Goal: Task Accomplishment & Management: Manage account settings

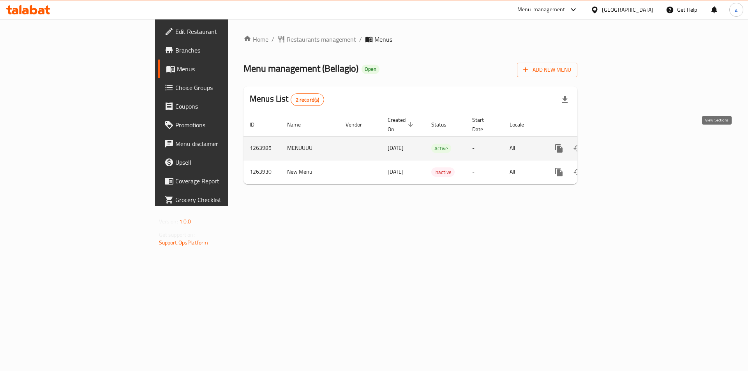
click at [624, 139] on link "enhanced table" at bounding box center [615, 148] width 19 height 19
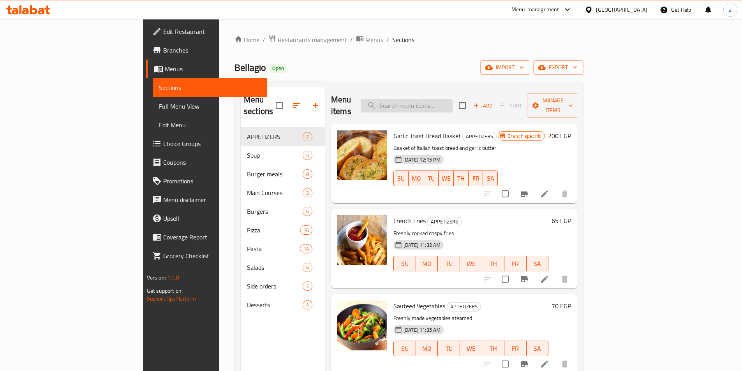
click at [453, 99] on input "search" at bounding box center [407, 106] width 92 height 14
paste input "Margherita Pizza With Cheese And Sauce"
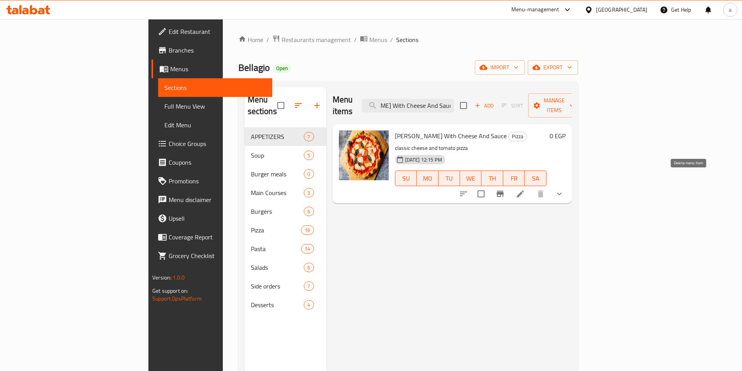
type input "Margherita Pizza With Cheese And Sauce"
click at [525, 189] on icon at bounding box center [520, 193] width 9 height 9
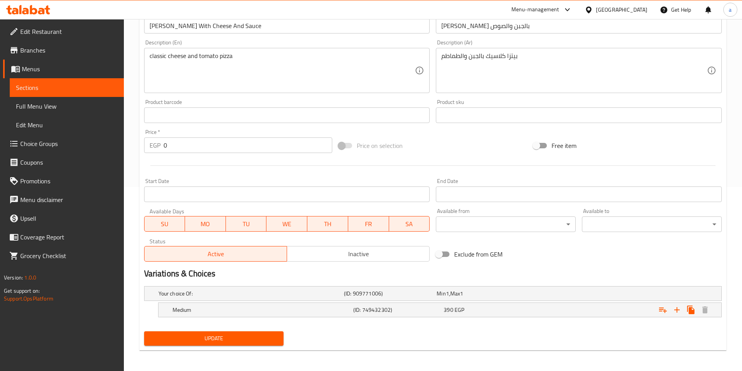
scroll to position [185, 0]
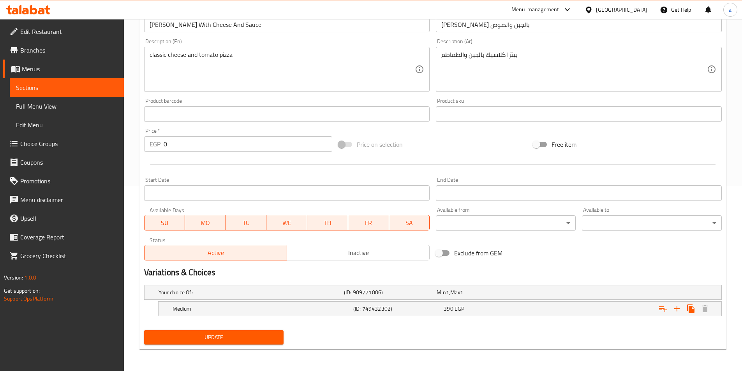
click at [72, 86] on span "Sections" at bounding box center [67, 87] width 102 height 9
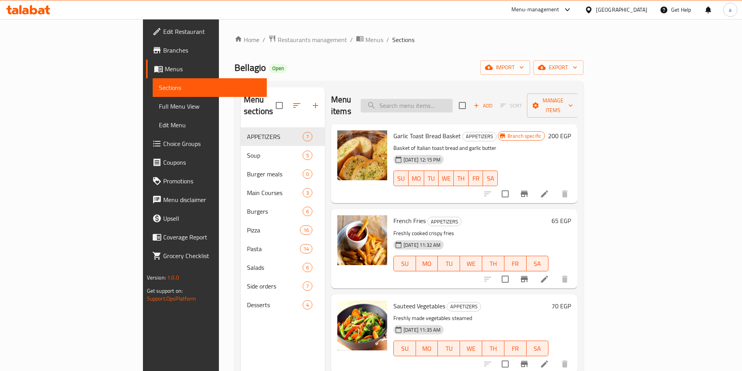
click at [453, 104] on input "search" at bounding box center [407, 106] width 92 height 14
paste input "Mushroom Pizza"
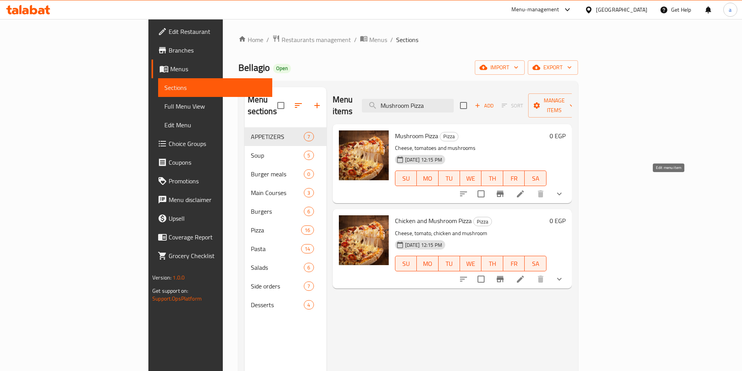
type input "Mushroom Pizza"
click at [525, 189] on icon at bounding box center [520, 193] width 9 height 9
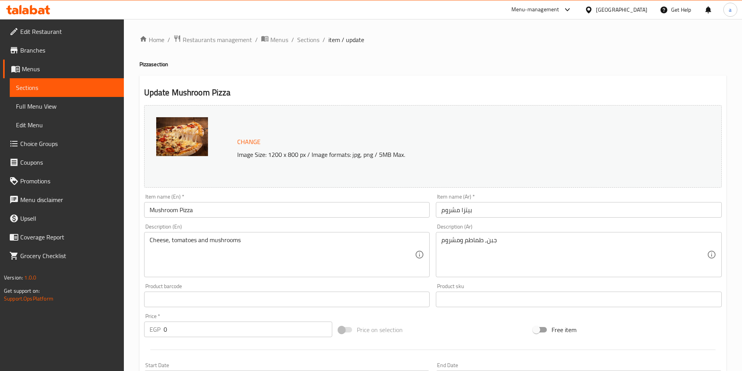
click at [39, 88] on span "Sections" at bounding box center [67, 87] width 102 height 9
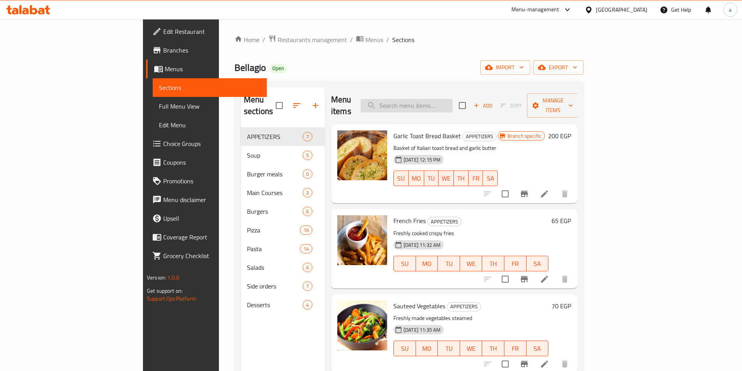
click at [453, 99] on input "search" at bounding box center [407, 106] width 92 height 14
paste input "Chicken Pizza"
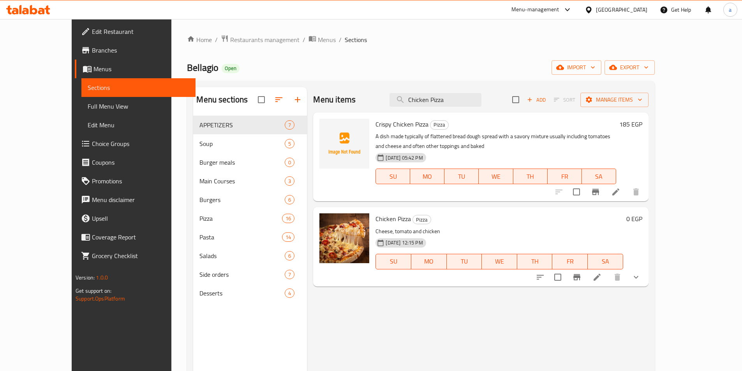
type input "Chicken Pizza"
click at [616, 182] on button "SA" at bounding box center [599, 177] width 34 height 16
click at [620, 191] on icon at bounding box center [615, 191] width 9 height 9
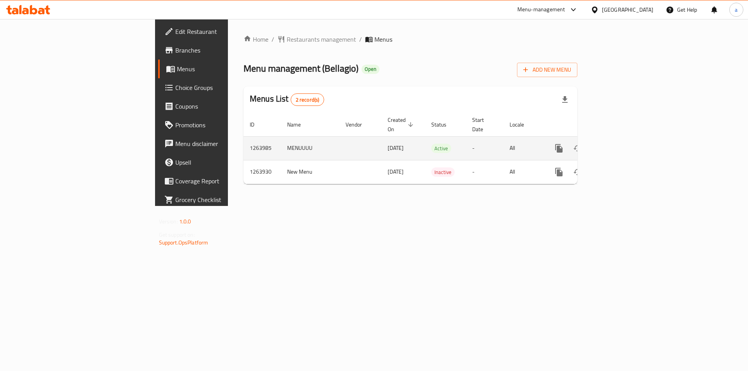
click at [620, 144] on icon "enhanced table" at bounding box center [614, 148] width 9 height 9
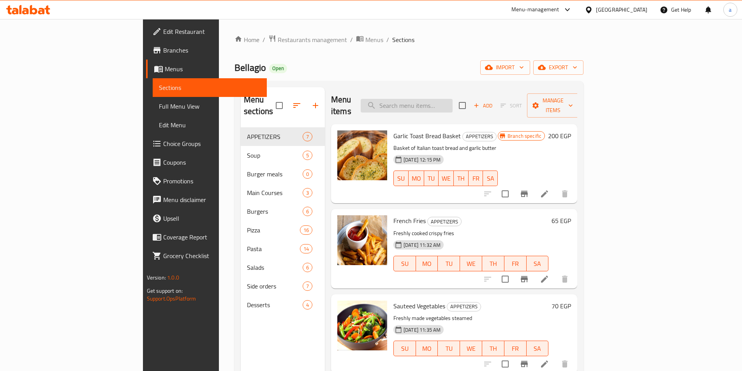
click at [453, 99] on input "search" at bounding box center [407, 106] width 92 height 14
paste input "Chicken Pizza"
type input "Chicken Pizza"
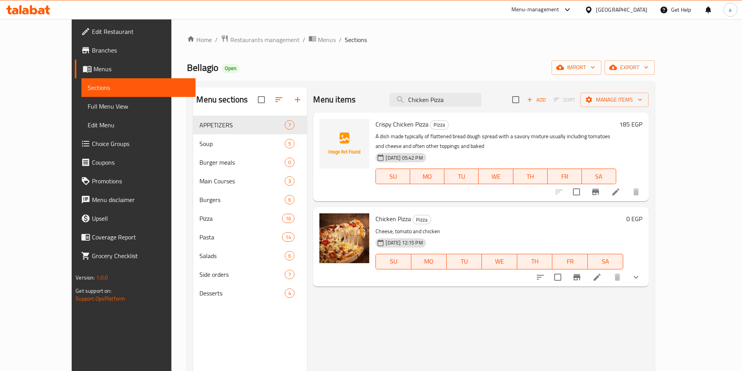
click at [602, 276] on icon at bounding box center [596, 277] width 9 height 9
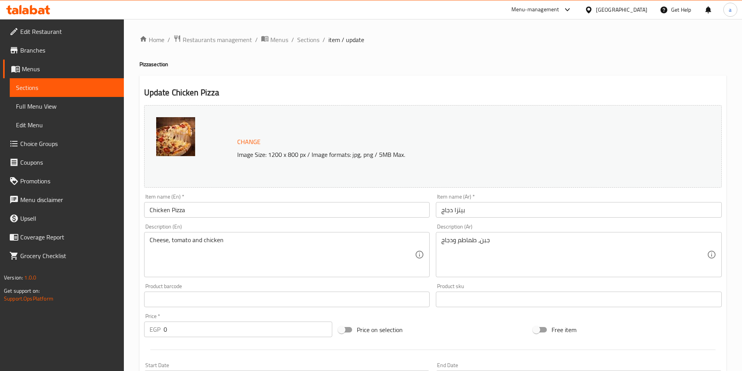
click at [51, 88] on span "Sections" at bounding box center [67, 87] width 102 height 9
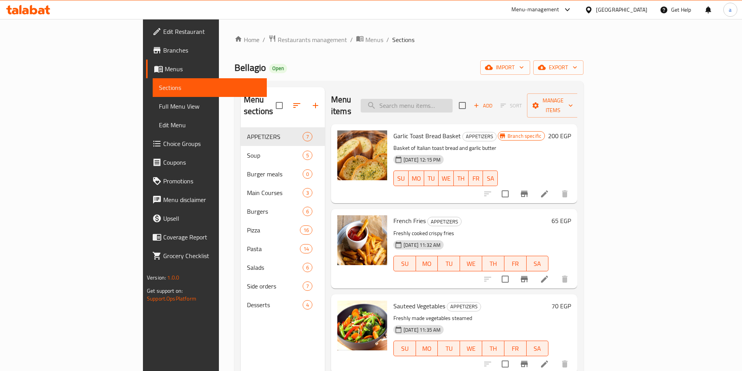
drag, startPoint x: 405, startPoint y: 85, endPoint x: 420, endPoint y: 94, distance: 18.4
click at [405, 86] on div "Menu sections APPETIZERS 7 Soup 5 Burger meals 0 Main Courses 3 Burgers 6 Pizza…" at bounding box center [408, 273] width 349 height 384
click at [421, 99] on input "search" at bounding box center [407, 106] width 92 height 14
paste input "Quattro Formaggi Pizza"
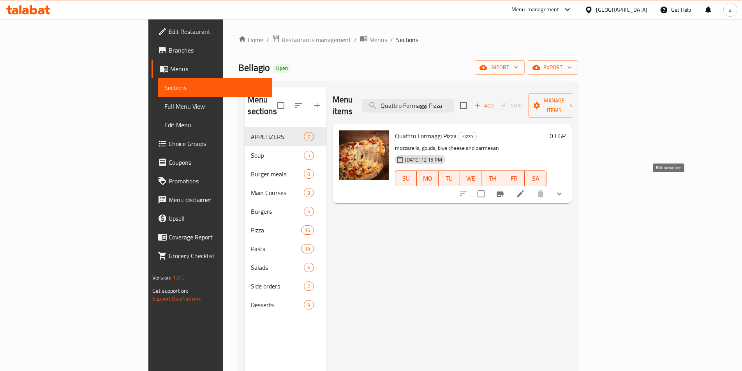
type input "Quattro Formaggi Pizza"
click at [525, 189] on icon at bounding box center [520, 193] width 9 height 9
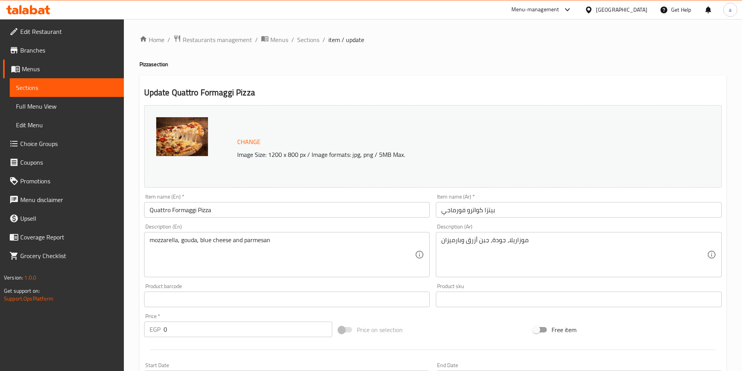
click at [58, 88] on span "Sections" at bounding box center [67, 87] width 102 height 9
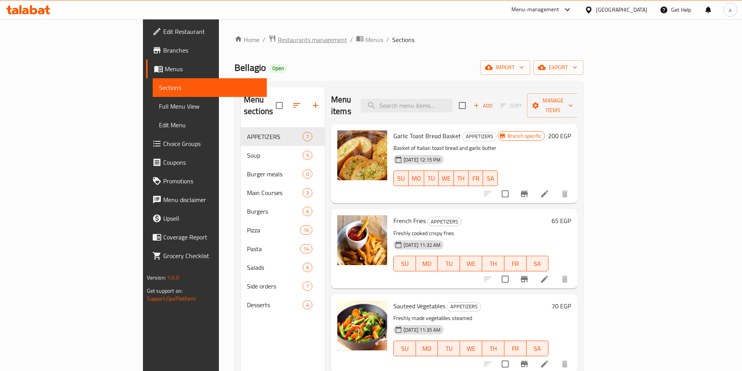
click at [278, 44] on span "Restaurants management" at bounding box center [312, 39] width 69 height 9
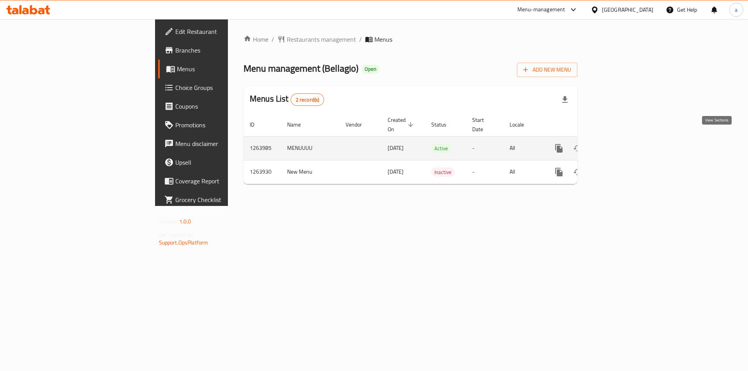
click at [620, 144] on icon "enhanced table" at bounding box center [614, 148] width 9 height 9
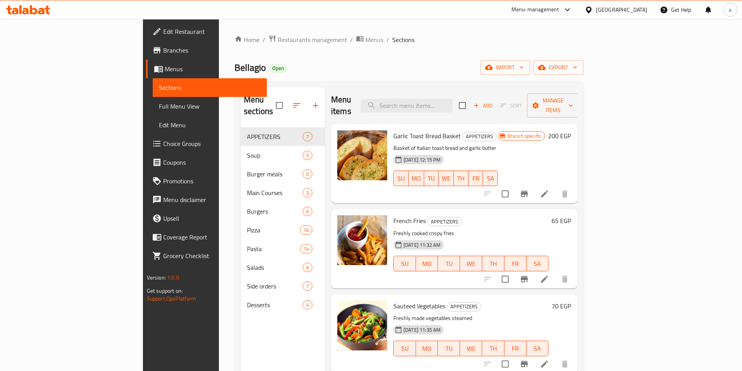
click at [473, 110] on div "Menu items Add Sort Manage items" at bounding box center [454, 105] width 246 height 37
click at [474, 107] on div "Menu items Add Sort Manage items" at bounding box center [454, 105] width 246 height 37
click at [453, 100] on input "search" at bounding box center [407, 106] width 92 height 14
paste input "Quattro Stagioni Pizza"
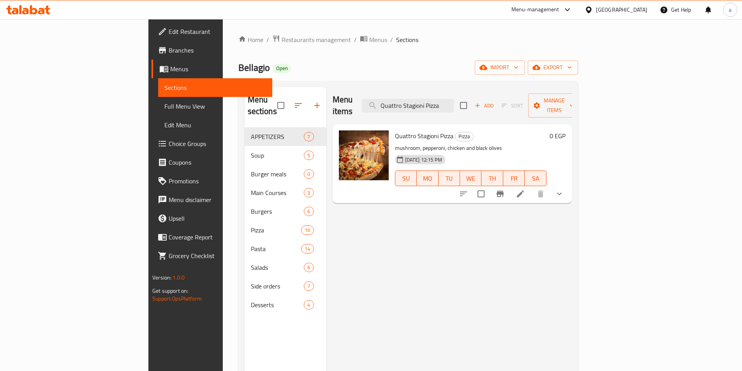
type input "Quattro Stagioni Pizza"
click at [524, 190] on icon at bounding box center [520, 193] width 7 height 7
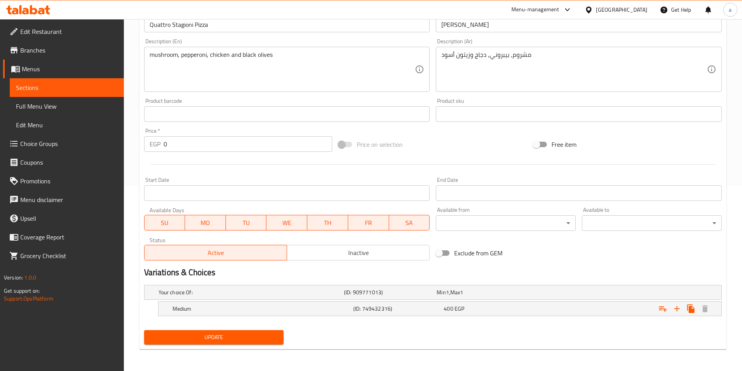
click at [59, 93] on link "Sections" at bounding box center [67, 87] width 114 height 19
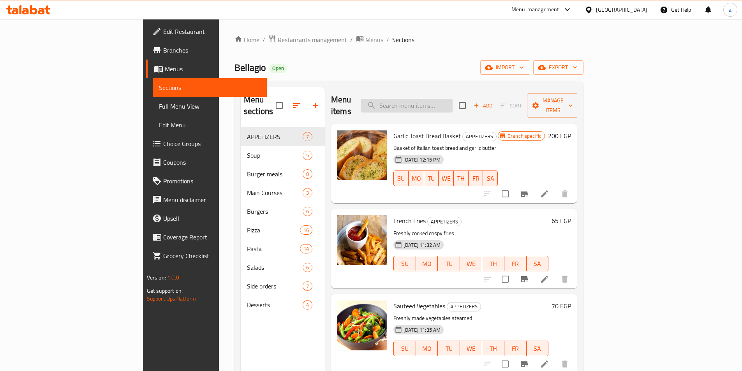
click at [453, 99] on input "search" at bounding box center [407, 106] width 92 height 14
paste input "Changes of Tuna Pizza"
type input "Changes of Tuna Pizza"
click at [430, 104] on input "search" at bounding box center [407, 106] width 92 height 14
paste input "Seafood Mix Pizza"
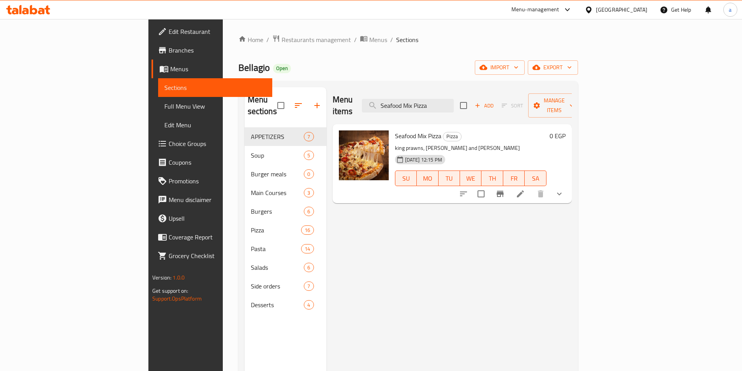
type input "Seafood Mix Pizza"
click at [569, 185] on div at bounding box center [511, 194] width 115 height 19
click at [525, 189] on icon at bounding box center [520, 193] width 9 height 9
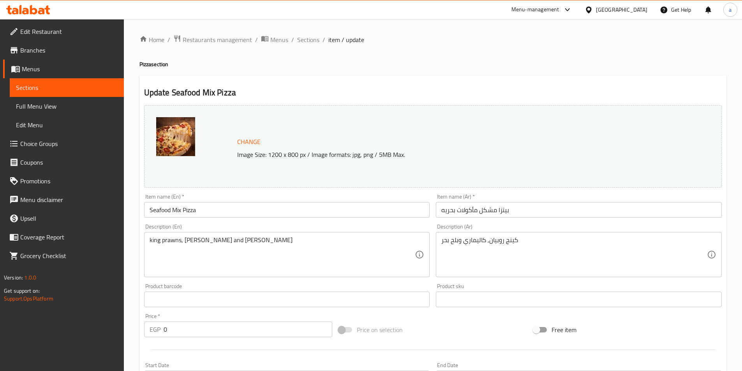
click at [72, 93] on link "Sections" at bounding box center [67, 87] width 114 height 19
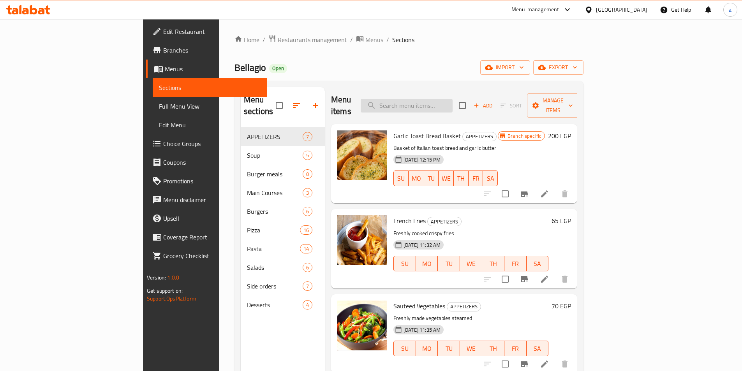
click at [453, 99] on input "search" at bounding box center [407, 106] width 92 height 14
paste input "Vegetarian Pizza"
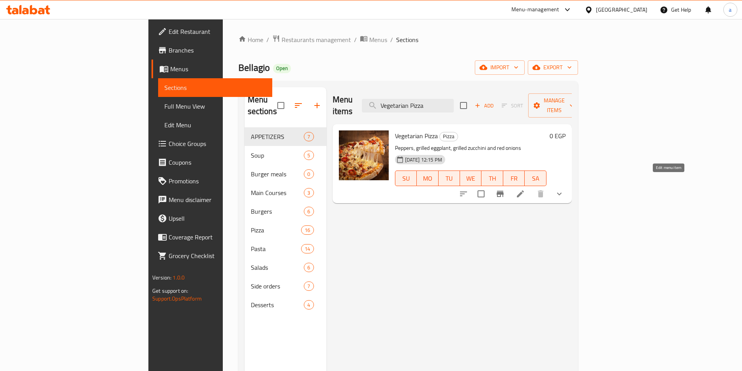
type input "Vegetarian Pizza"
click at [525, 189] on icon at bounding box center [520, 193] width 9 height 9
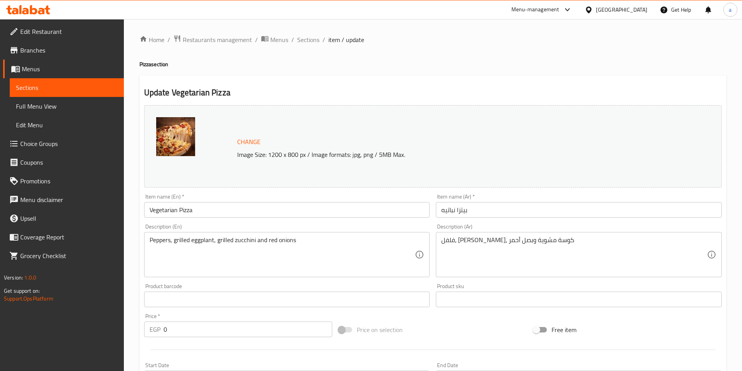
click at [78, 90] on span "Sections" at bounding box center [67, 87] width 102 height 9
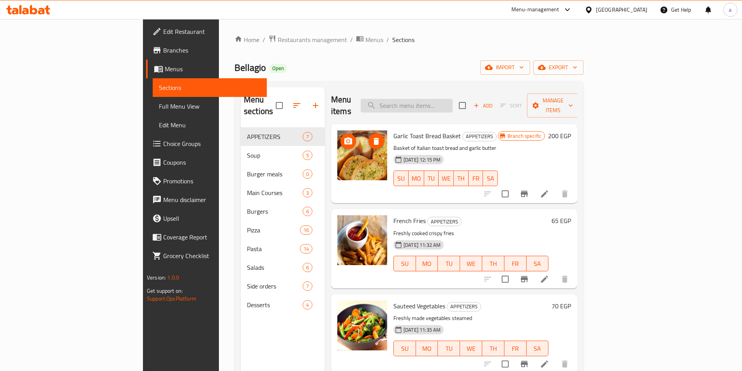
click at [453, 99] on input "search" at bounding box center [407, 106] width 92 height 14
paste input "Mixed Meat Pizza"
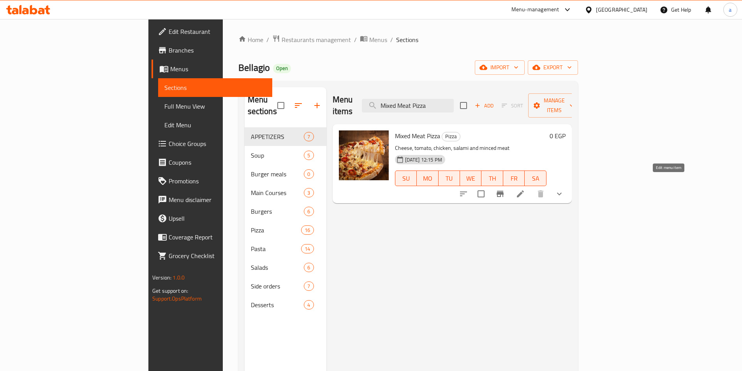
type input "Mixed Meat Pizza"
click at [524, 190] on icon at bounding box center [520, 193] width 7 height 7
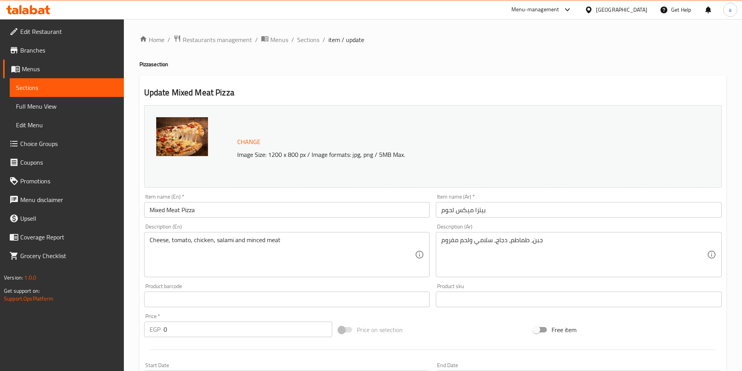
click at [62, 85] on span "Sections" at bounding box center [67, 87] width 102 height 9
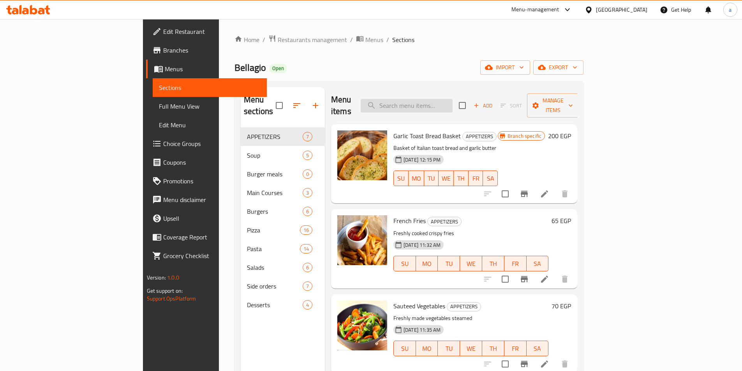
drag, startPoint x: 480, startPoint y: 100, endPoint x: 486, endPoint y: 102, distance: 6.7
click at [453, 100] on input "search" at bounding box center [407, 106] width 92 height 14
paste input "PENNE QUATTRO FROMAGE Pasta"
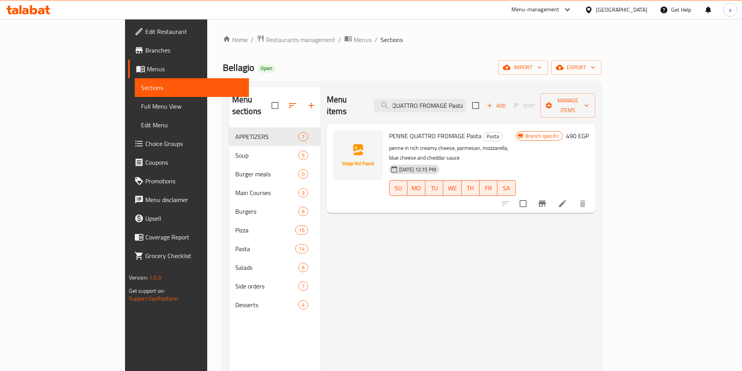
type input "PENNE QUATTRO FROMAGE Pasta"
click at [567, 199] on icon at bounding box center [562, 203] width 9 height 9
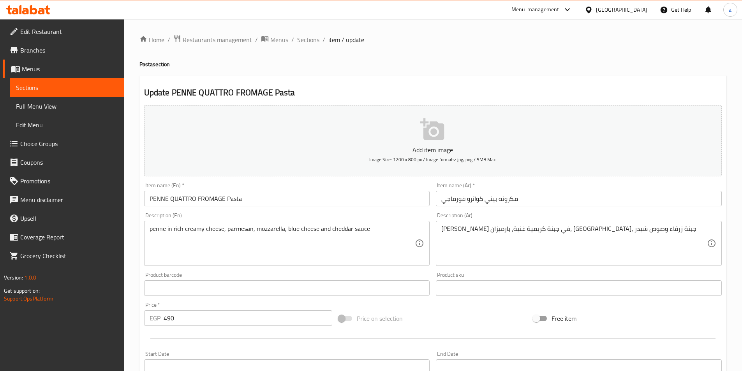
click at [50, 92] on span "Sections" at bounding box center [67, 87] width 102 height 9
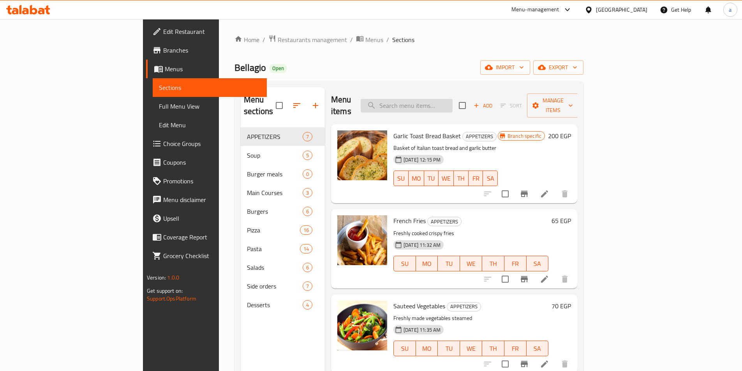
click at [453, 105] on input "search" at bounding box center [407, 106] width 92 height 14
paste input "PENNE QUATTRO FROMAGE Pasta"
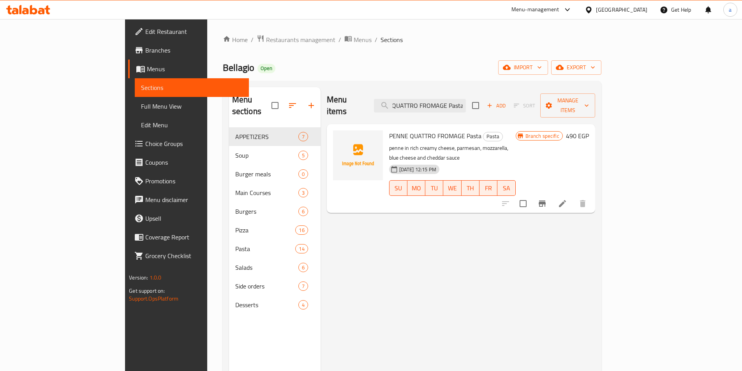
type input "PENNE QUATTRO FROMAGE Pasta"
click at [573, 197] on li at bounding box center [562, 204] width 22 height 14
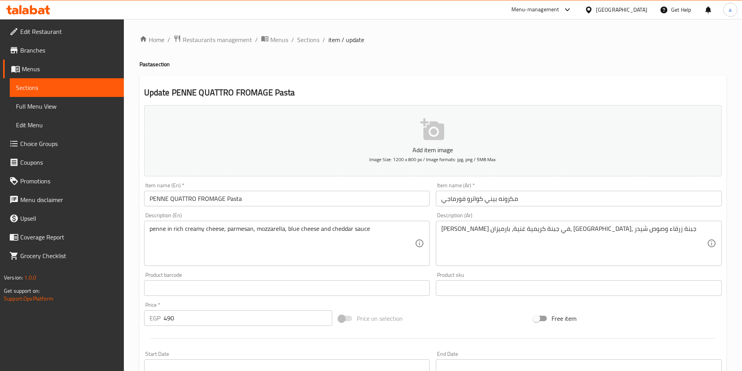
drag, startPoint x: 58, startPoint y: 81, endPoint x: 7, endPoint y: 99, distance: 54.4
click at [58, 81] on link "Sections" at bounding box center [67, 87] width 114 height 19
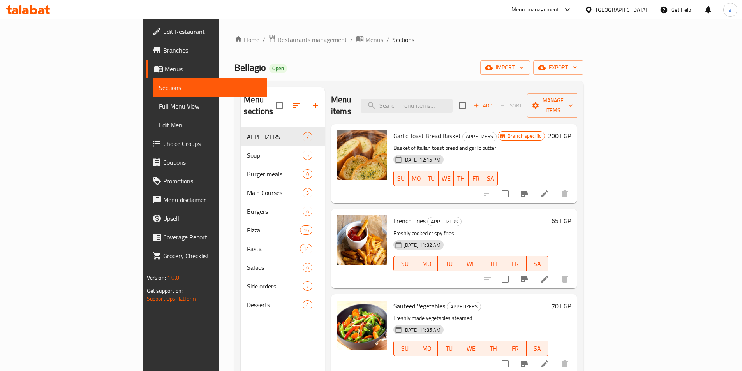
click at [165, 70] on span "Menus" at bounding box center [213, 68] width 96 height 9
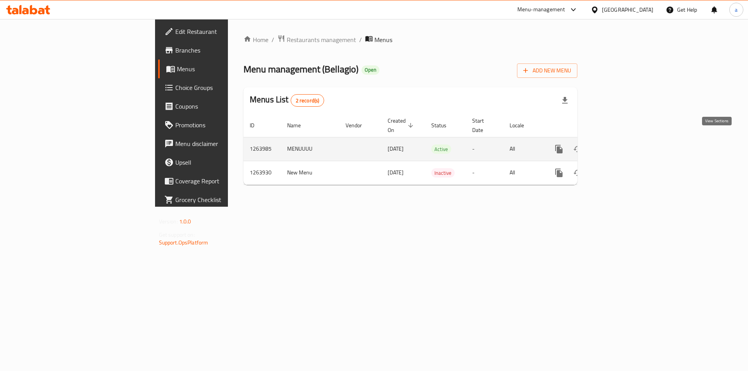
click at [618, 146] on icon "enhanced table" at bounding box center [614, 149] width 7 height 7
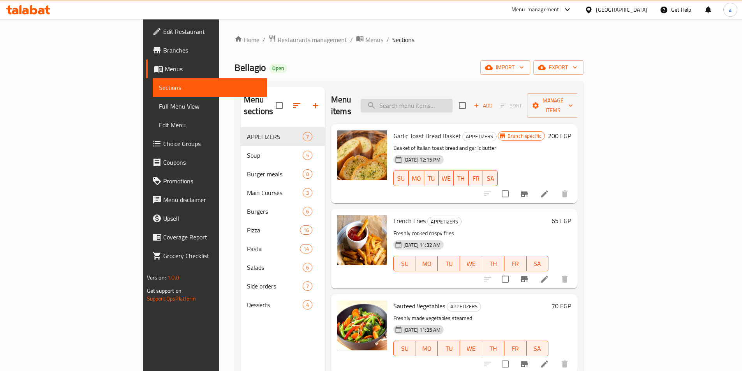
click at [453, 102] on input "search" at bounding box center [407, 106] width 92 height 14
paste input "Spaghetti Mare Monti * Marinara*"
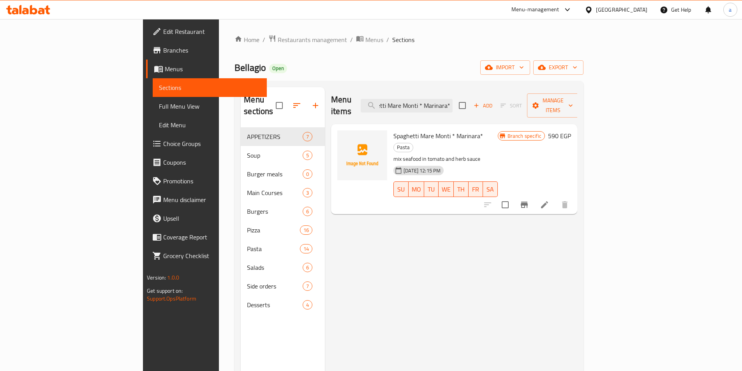
type input "Spaghetti Mare Monti * Marinara*"
click at [549, 200] on icon at bounding box center [544, 204] width 9 height 9
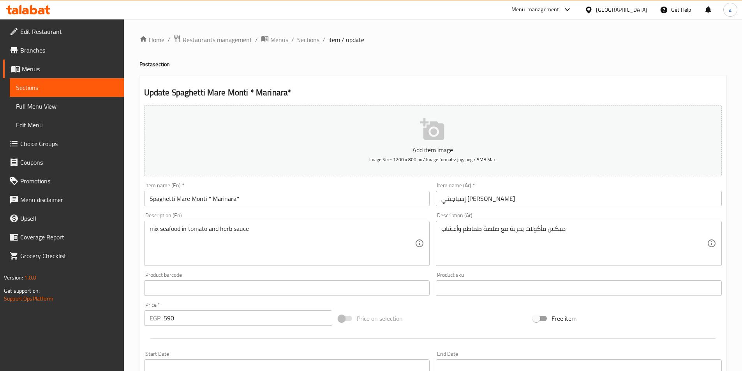
click at [61, 91] on span "Sections" at bounding box center [67, 87] width 102 height 9
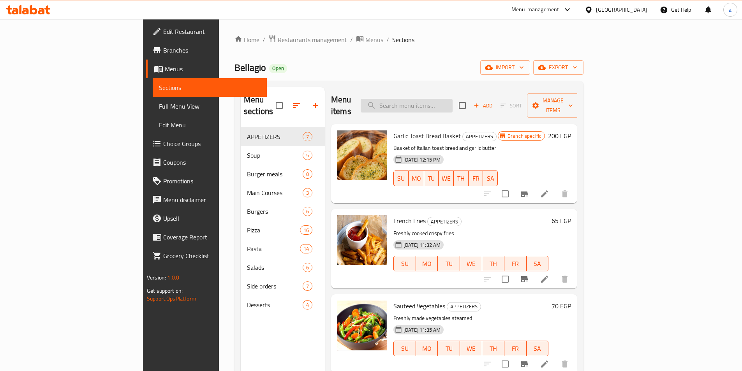
click at [450, 99] on input "search" at bounding box center [407, 106] width 92 height 14
paste input "Onion Rings"
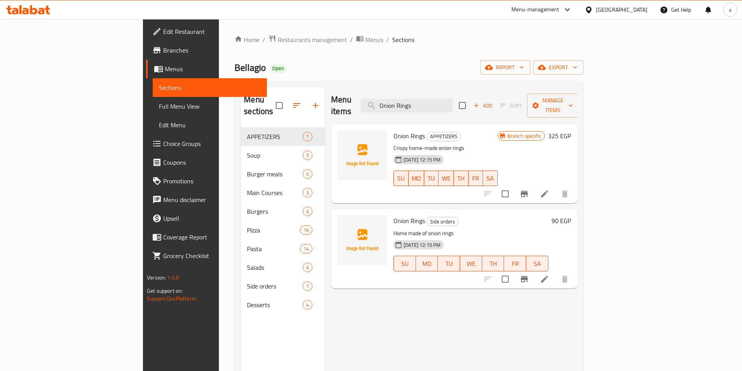
type input "Onion Rings"
click at [427, 132] on span "APPETIZERS" at bounding box center [443, 136] width 33 height 9
click at [498, 143] on p "Crispy home-made onion rings" at bounding box center [445, 148] width 104 height 10
click at [548, 190] on icon at bounding box center [544, 193] width 7 height 7
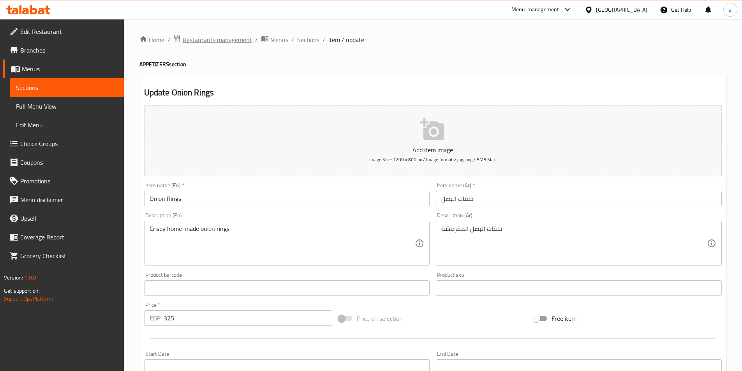
click at [218, 35] on span "Restaurants management" at bounding box center [217, 39] width 69 height 9
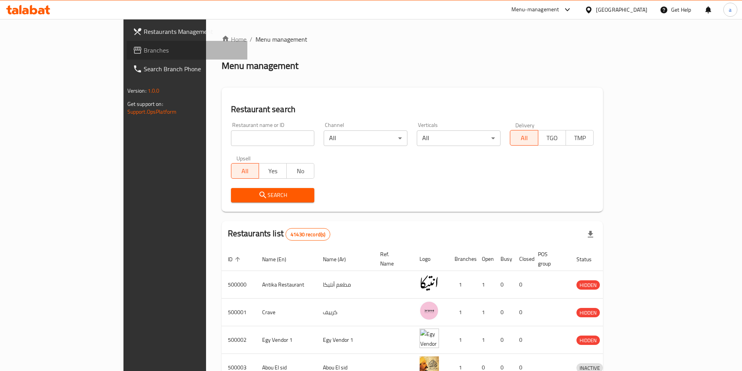
click at [144, 53] on span "Branches" at bounding box center [192, 50] width 97 height 9
click at [144, 54] on span "Branches" at bounding box center [192, 50] width 97 height 9
